Goal: Use online tool/utility

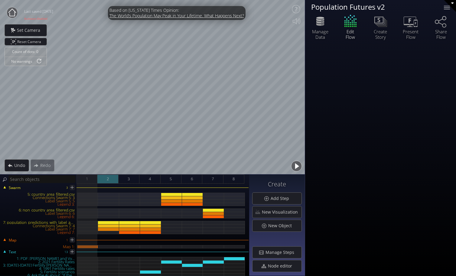
click at [111, 174] on div "2" at bounding box center [107, 178] width 21 height 9
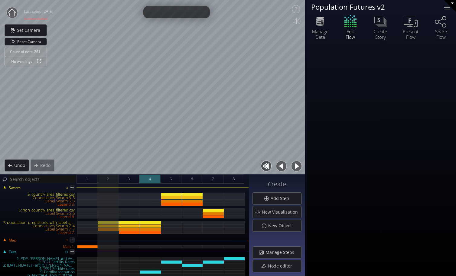
click at [140, 178] on div "4" at bounding box center [149, 178] width 21 height 9
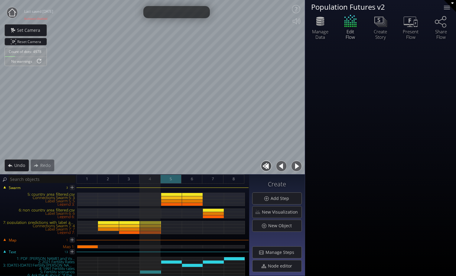
click at [174, 179] on div "5" at bounding box center [171, 178] width 21 height 9
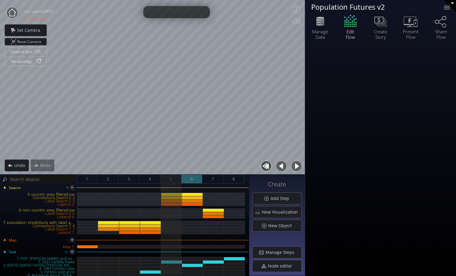
click at [194, 176] on div "6" at bounding box center [191, 178] width 21 height 9
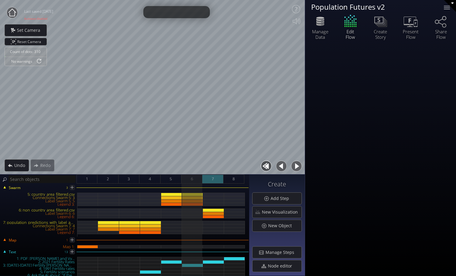
click at [212, 177] on span "7" at bounding box center [213, 179] width 2 height 8
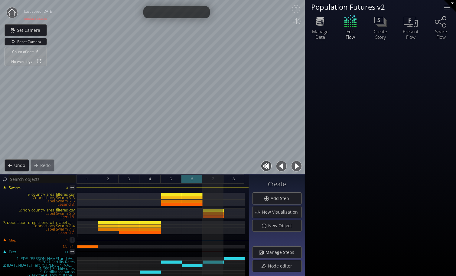
click at [193, 178] on div "6" at bounding box center [191, 178] width 21 height 9
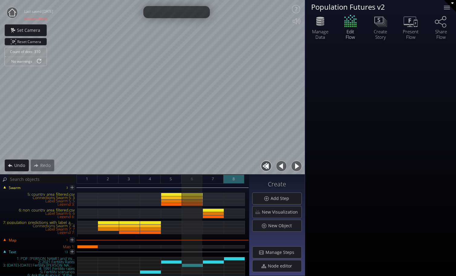
click at [235, 181] on span "8" at bounding box center [234, 179] width 2 height 8
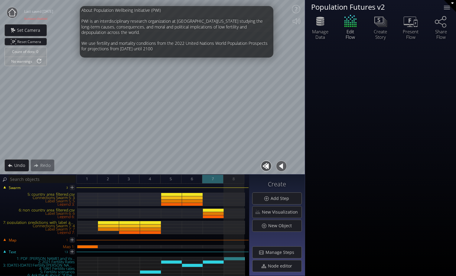
click at [215, 178] on div "7" at bounding box center [212, 178] width 21 height 9
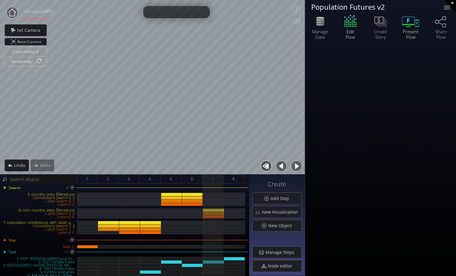
click at [412, 27] on icon at bounding box center [411, 21] width 18 height 15
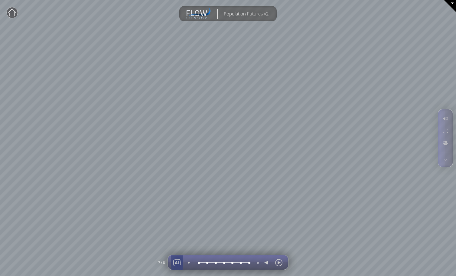
click at [179, 260] on div at bounding box center [176, 262] width 9 height 15
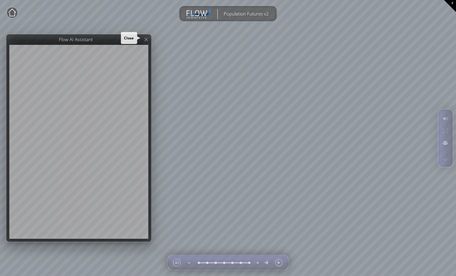
drag, startPoint x: 145, startPoint y: 40, endPoint x: 149, endPoint y: 44, distance: 5.6
click at [145, 40] on icon at bounding box center [146, 40] width 6 height 6
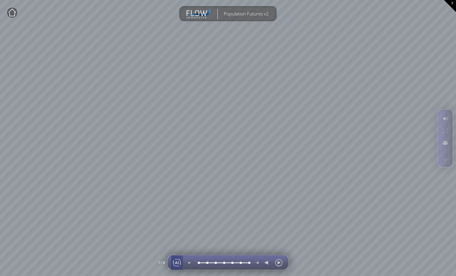
click at [174, 261] on div at bounding box center [176, 262] width 9 height 15
